Goal: Navigation & Orientation: Go to known website

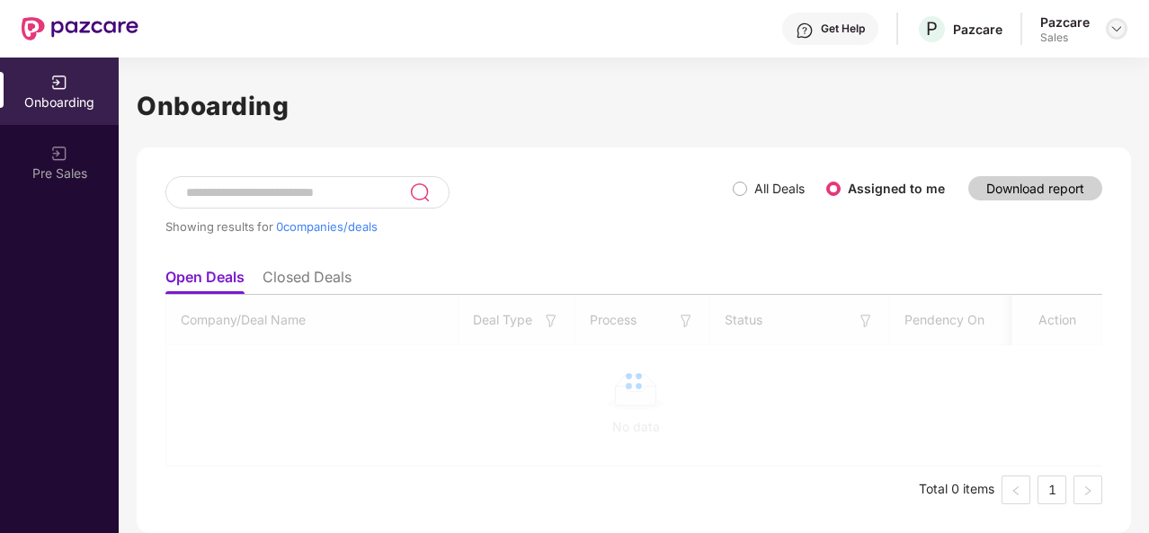
click at [1117, 28] on img at bounding box center [1117, 29] width 14 height 14
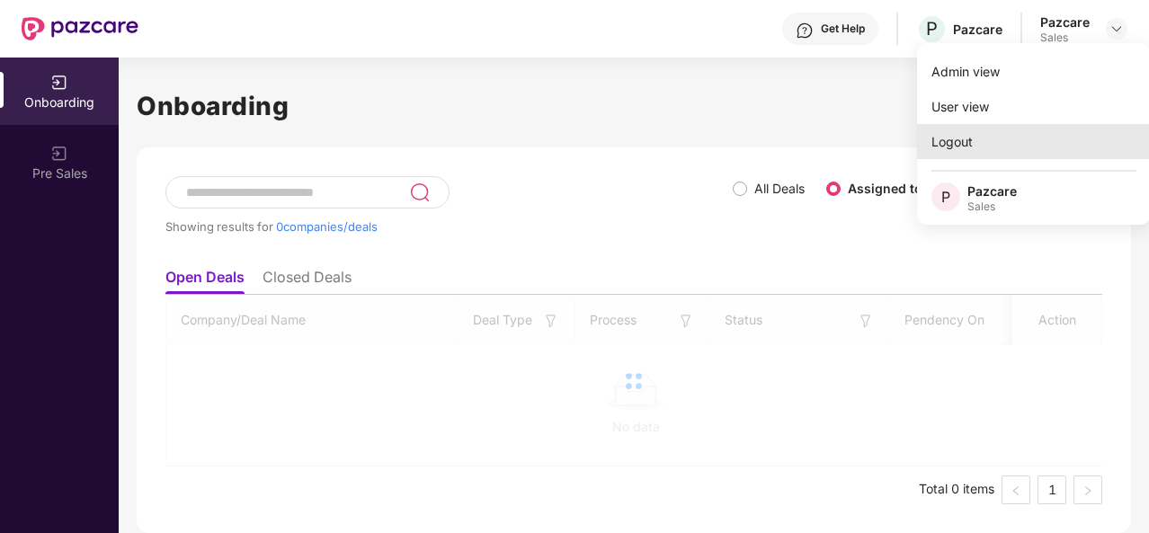
click at [947, 146] on div "Logout" at bounding box center [1034, 141] width 234 height 35
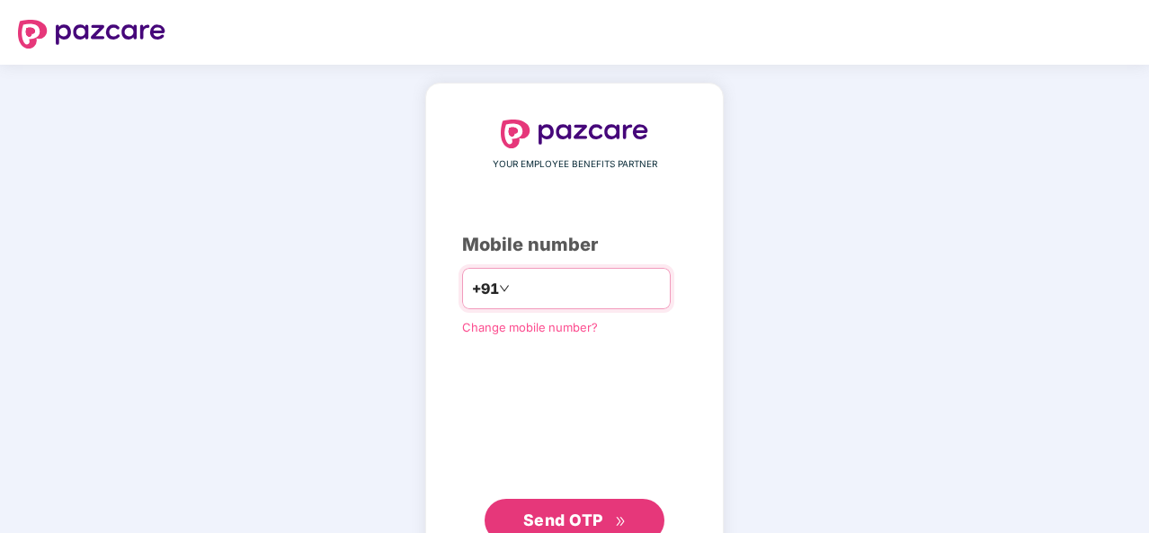
click at [621, 296] on input "number" at bounding box center [588, 288] width 148 height 29
type input "**********"
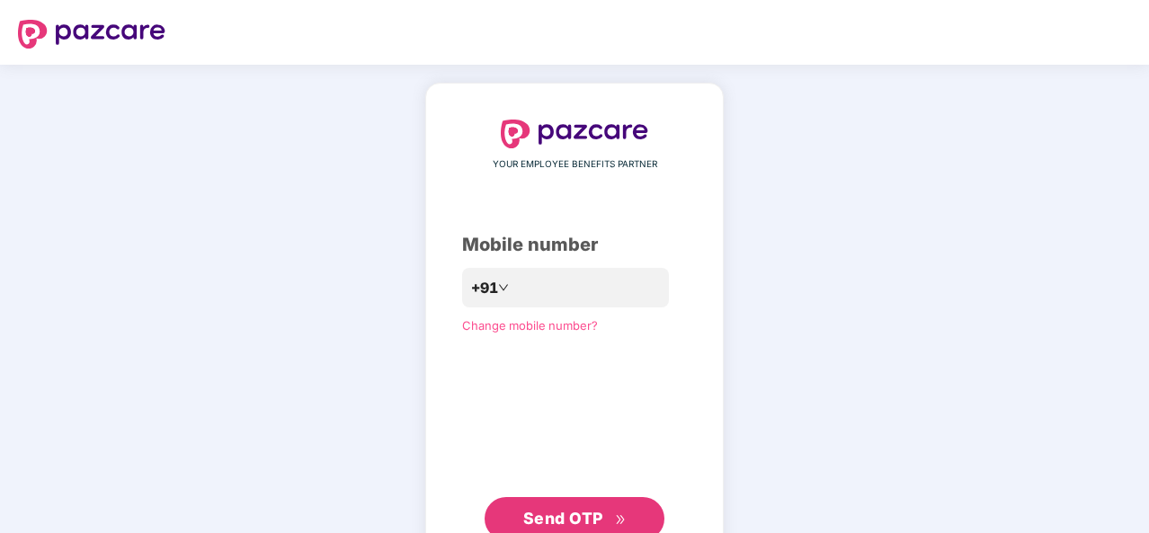
click at [536, 498] on button "Send OTP" at bounding box center [575, 518] width 180 height 43
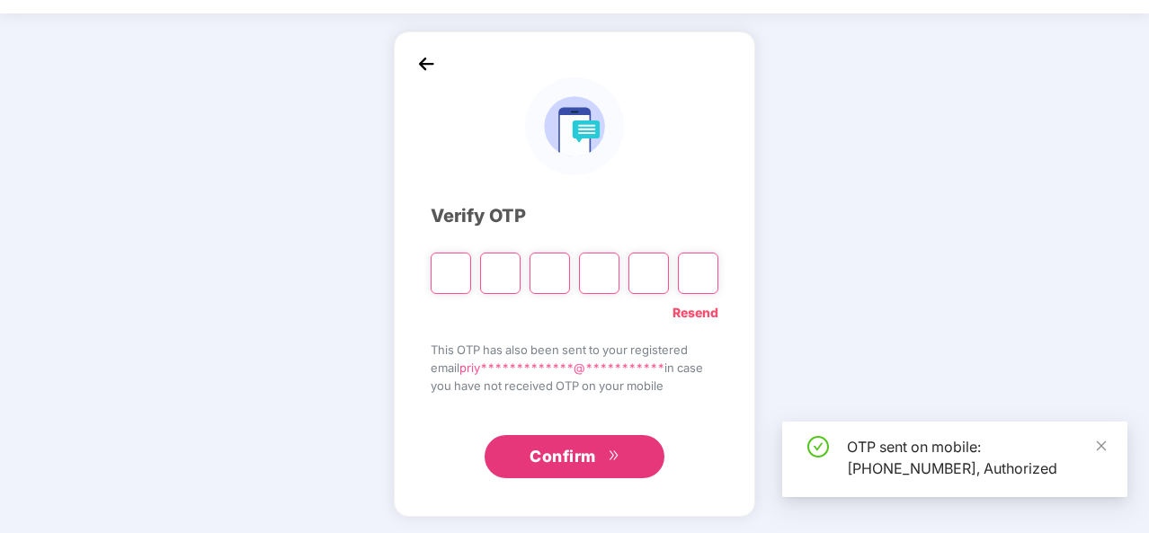
scroll to position [52, 0]
click at [450, 269] on input "Please enter verification code. Digit 1" at bounding box center [451, 272] width 40 height 41
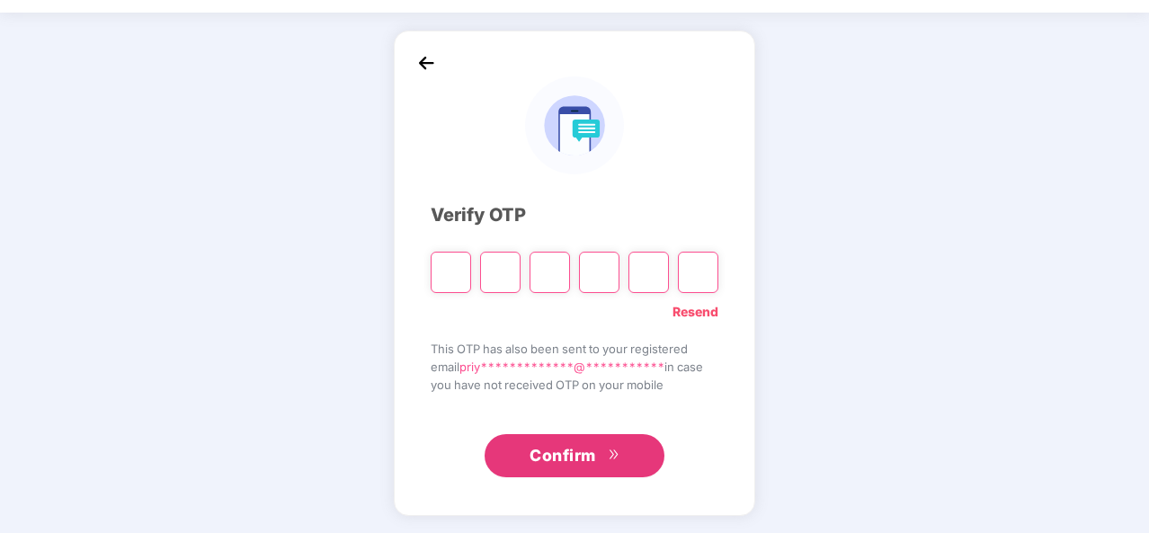
type input "*"
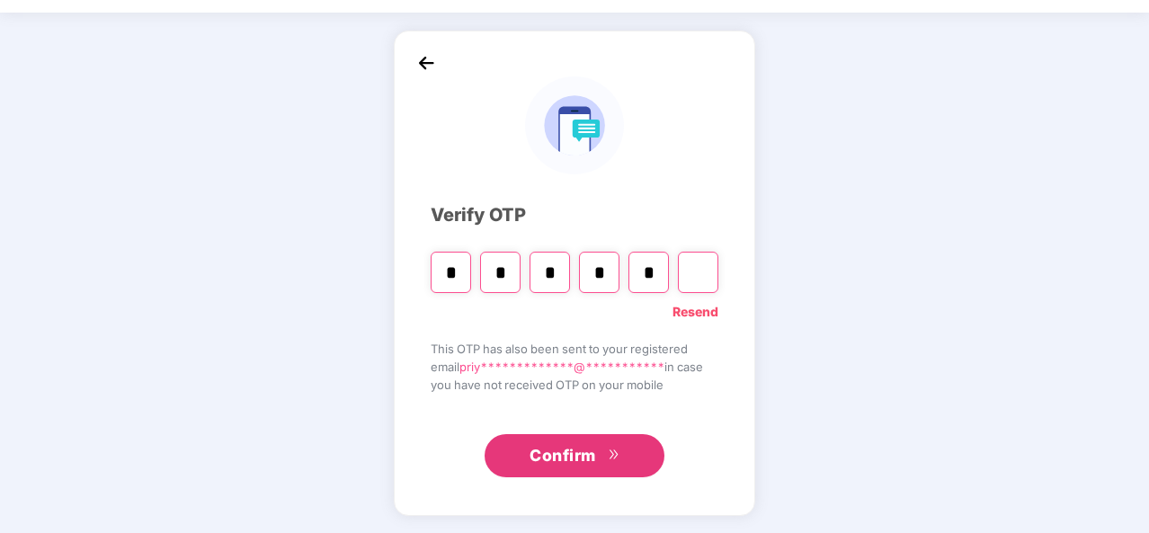
type input "*"
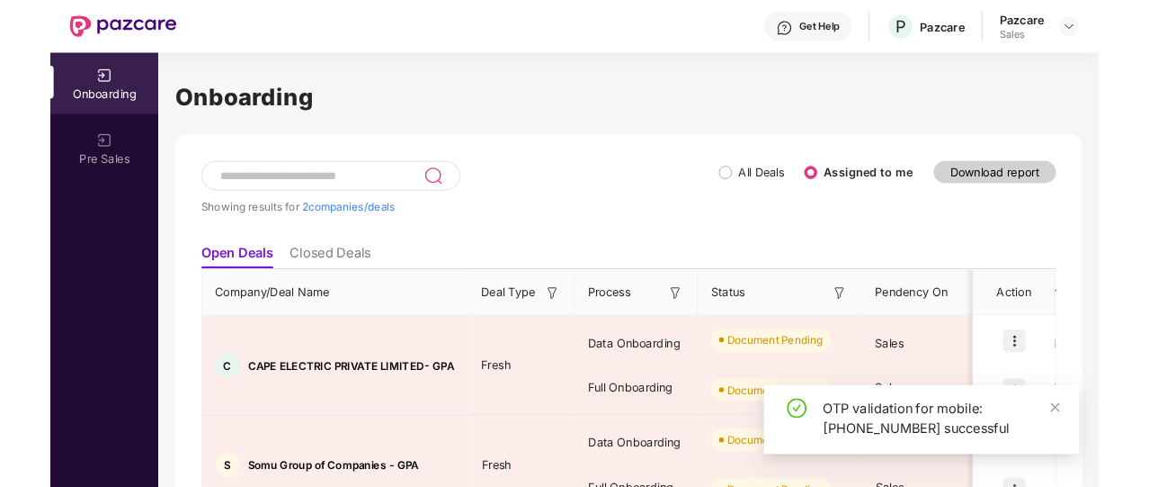
scroll to position [95, 0]
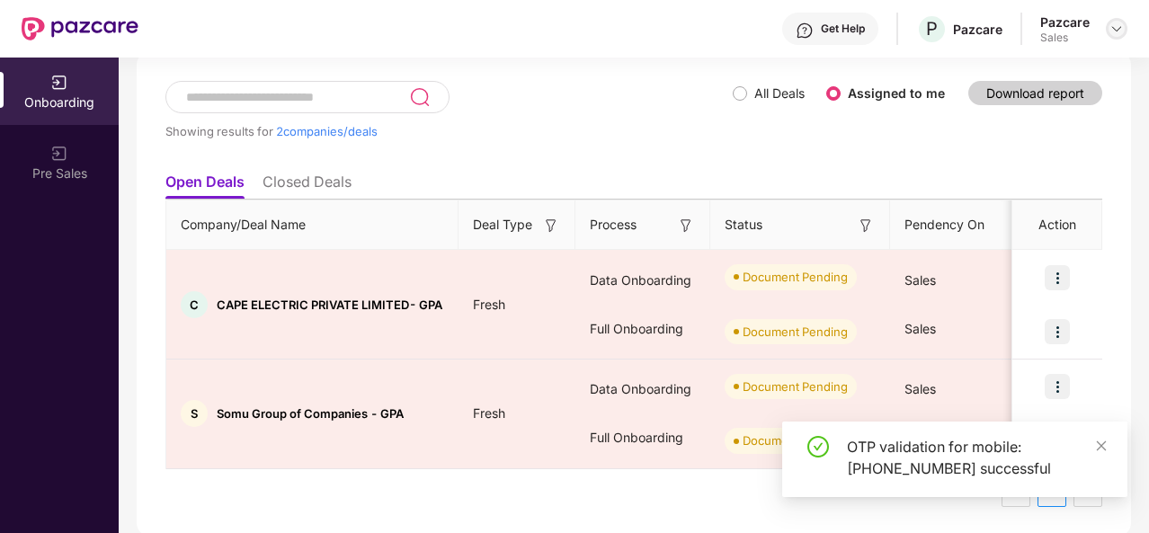
click at [1111, 31] on img at bounding box center [1117, 29] width 14 height 14
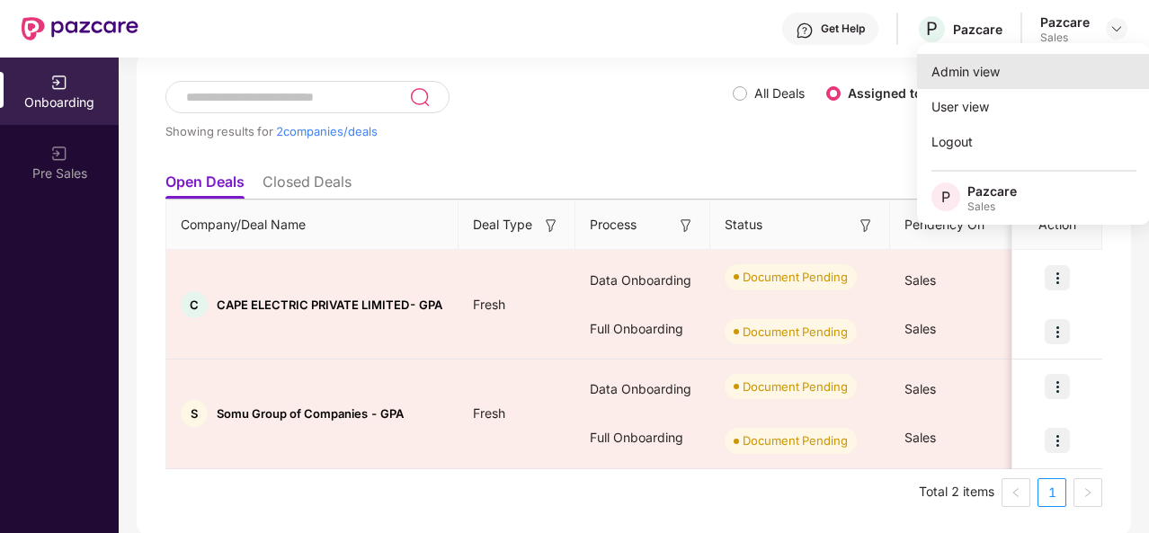
click at [1024, 84] on div "Admin view" at bounding box center [1034, 71] width 234 height 35
